Goal: Find contact information: Find contact information

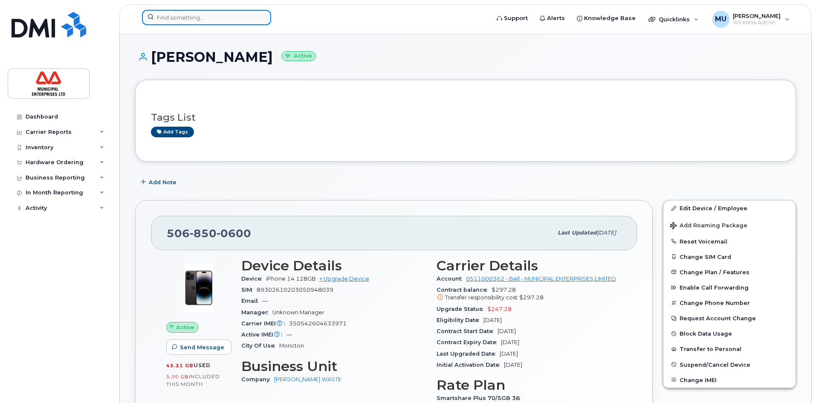
click at [189, 19] on input at bounding box center [206, 17] width 129 height 15
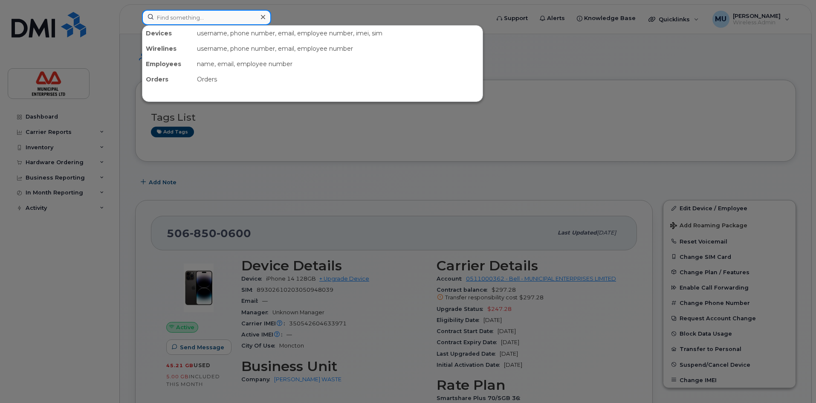
click at [210, 17] on input at bounding box center [206, 17] width 129 height 15
paste input "[PERSON_NAME]"
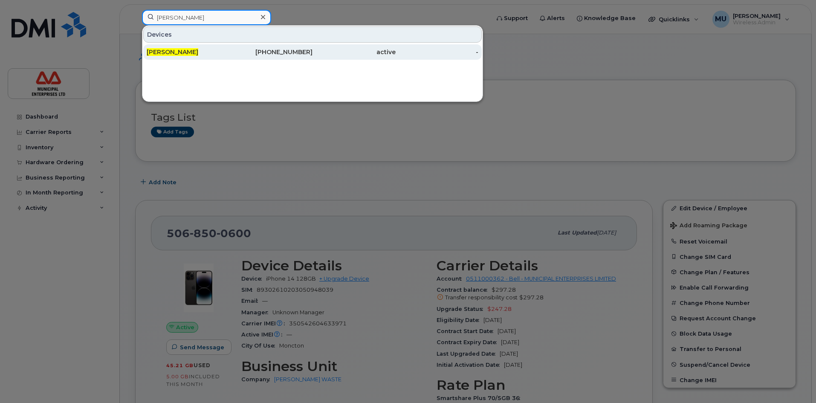
type input "[PERSON_NAME]"
click at [189, 45] on div "[PERSON_NAME]" at bounding box center [188, 51] width 83 height 15
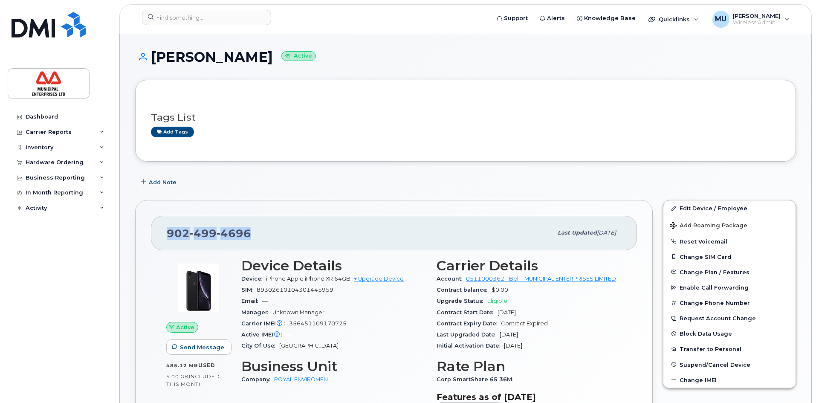
drag, startPoint x: 254, startPoint y: 235, endPoint x: 134, endPoint y: 229, distance: 120.0
click at [134, 229] on div "[PHONE_NUMBER] Last updated [DATE] Active Send Message 485.12 MB  used 5.00 GB …" at bounding box center [394, 339] width 528 height 289
copy span "[PHONE_NUMBER]"
